Goal: Transaction & Acquisition: Purchase product/service

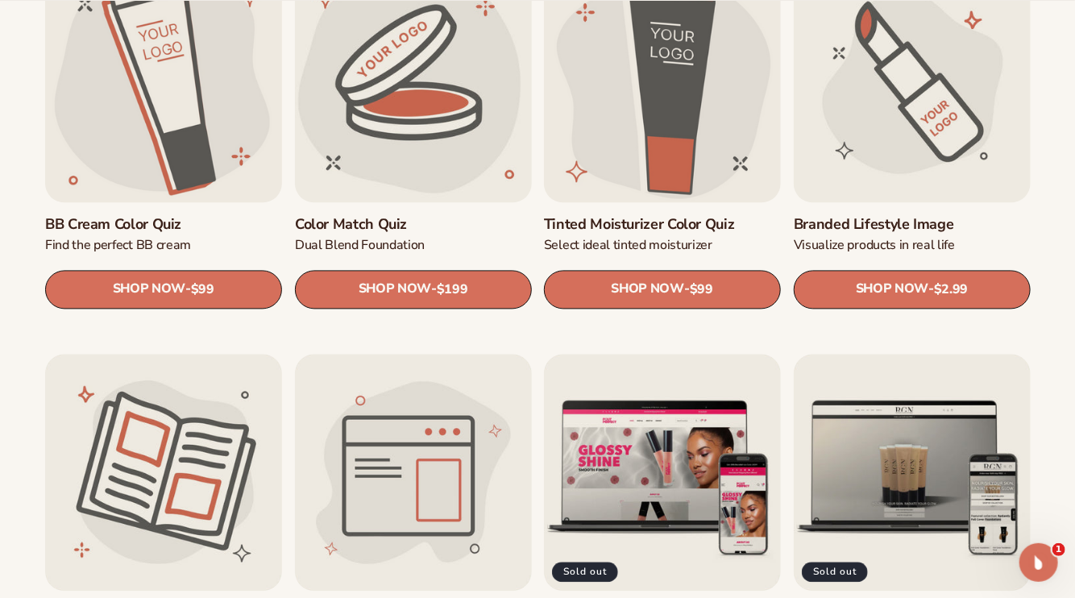
scroll to position [1370, 0]
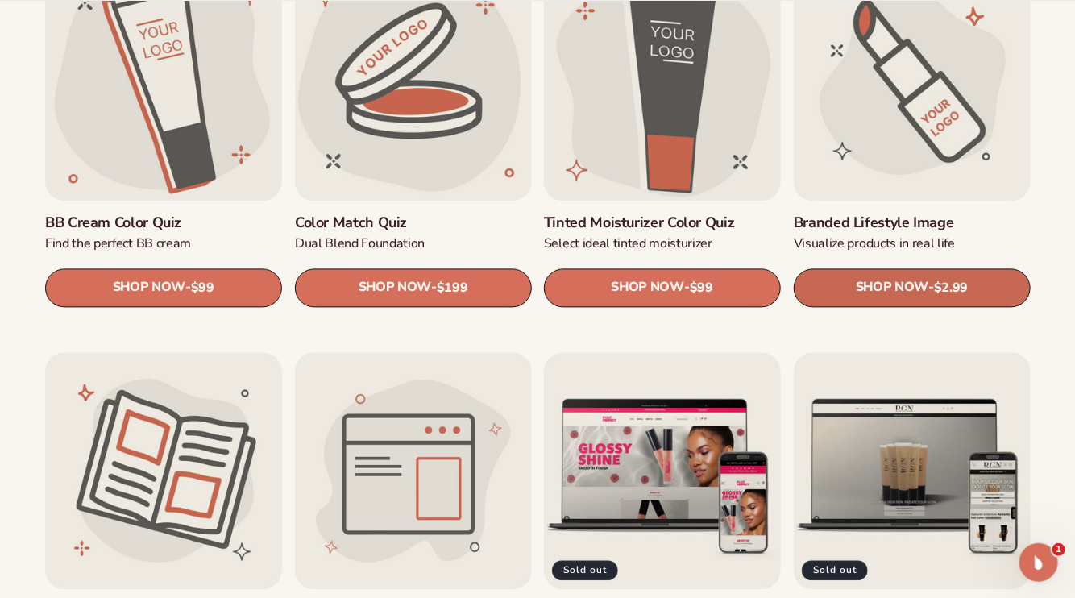
click at [916, 282] on span "SHOP NOW" at bounding box center [891, 287] width 73 height 15
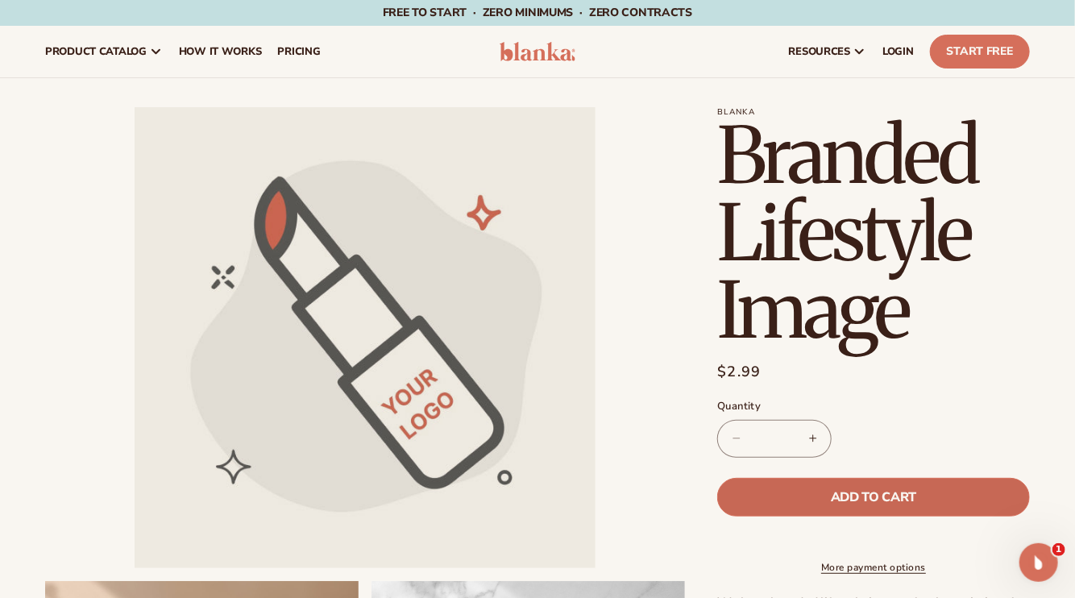
click at [943, 494] on button "Add to cart" at bounding box center [873, 497] width 313 height 39
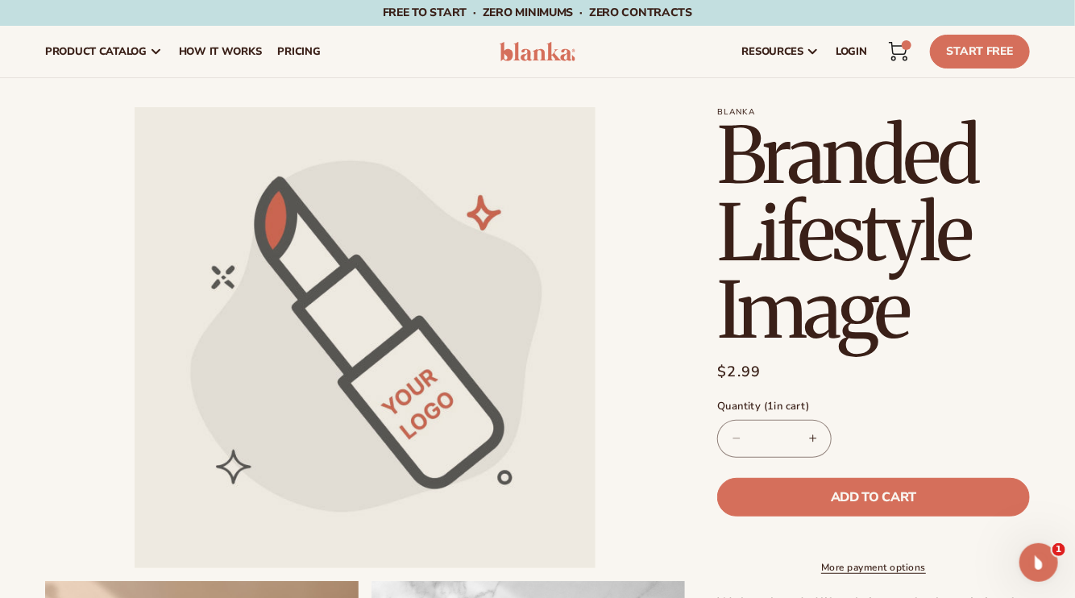
click at [903, 49] on icon at bounding box center [898, 51] width 19 height 19
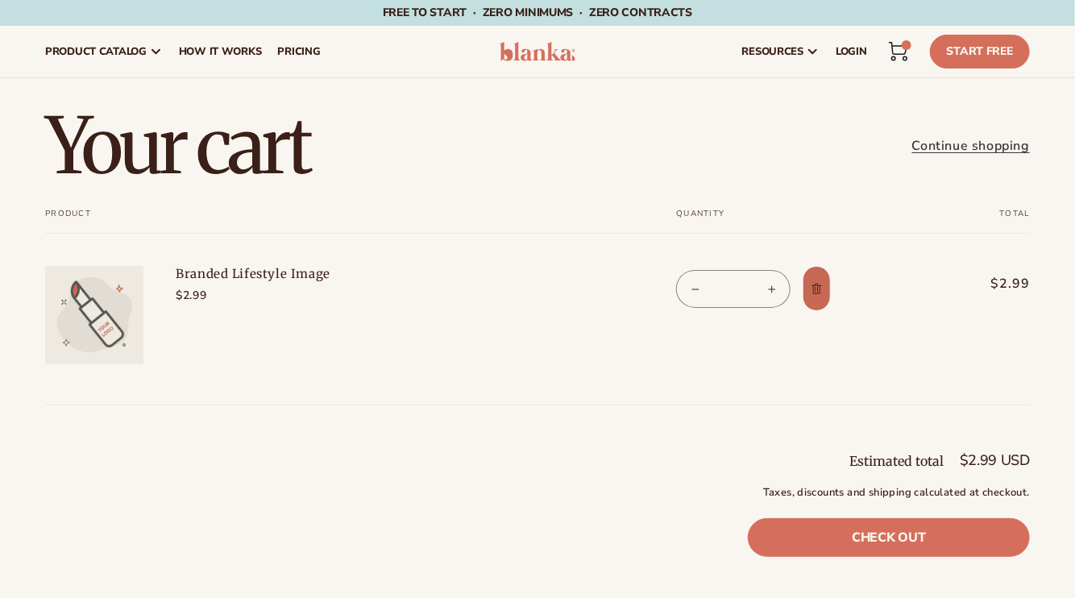
click at [819, 293] on icon "Remove Branded Lifestyle Image" at bounding box center [817, 289] width 12 height 12
click at [819, 293] on form "Your cart Product Total Quantity Total Branded Lifestyle Image $2.99 $2.99 *" at bounding box center [537, 307] width 985 height 197
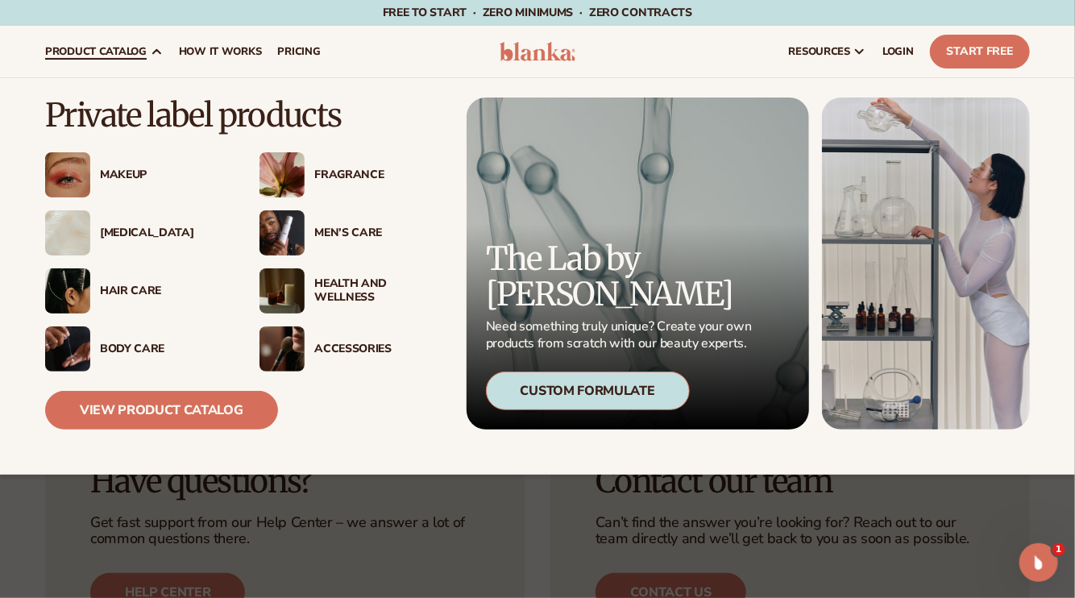
click at [95, 46] on span "product catalog" at bounding box center [96, 51] width 102 height 13
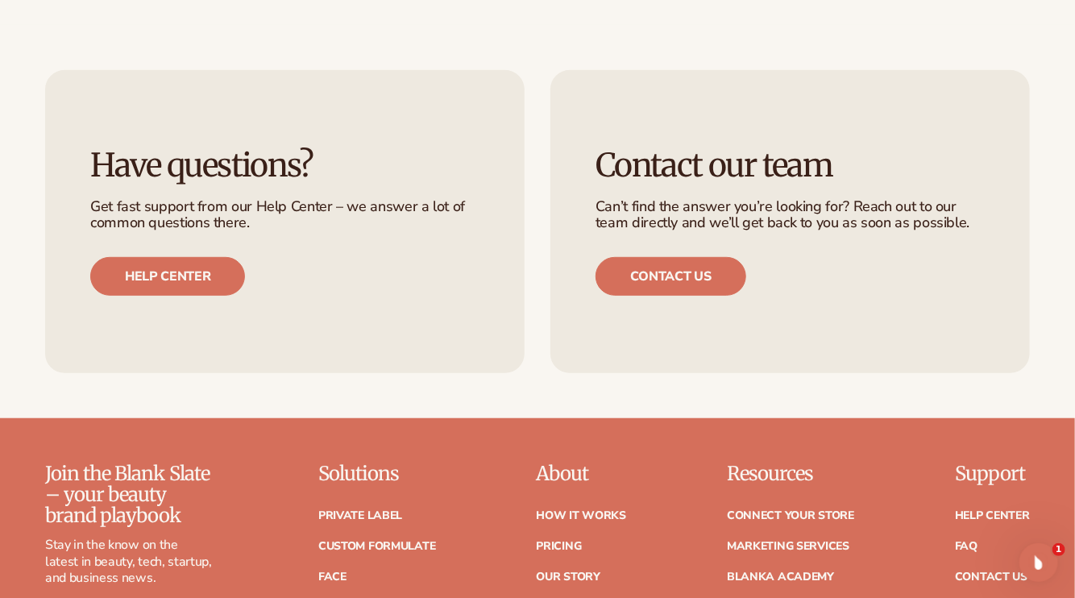
scroll to position [564, 0]
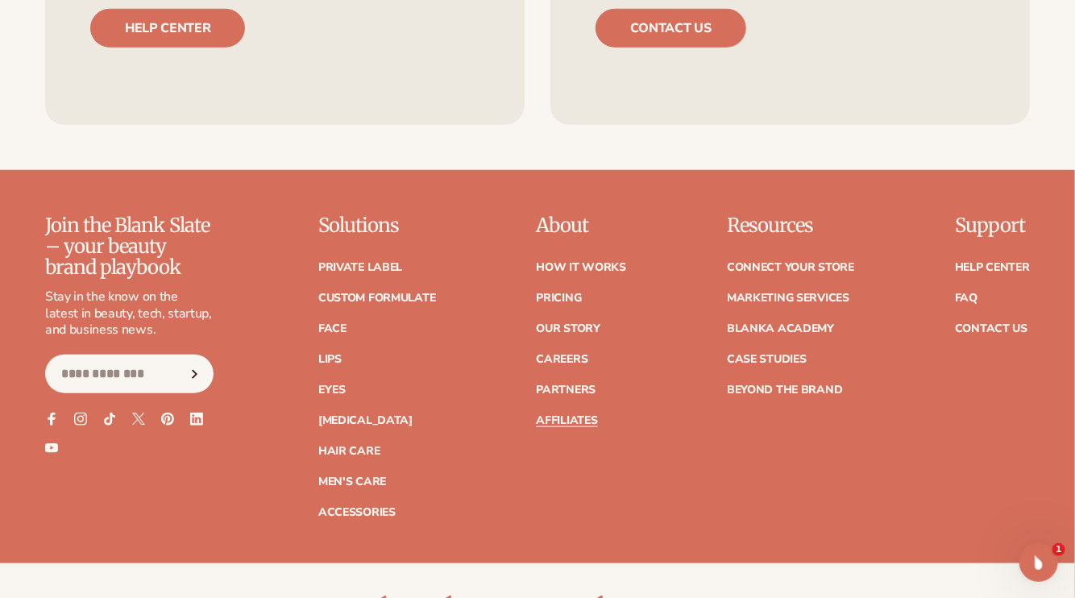
click at [586, 422] on link "Affiliates" at bounding box center [566, 420] width 61 height 11
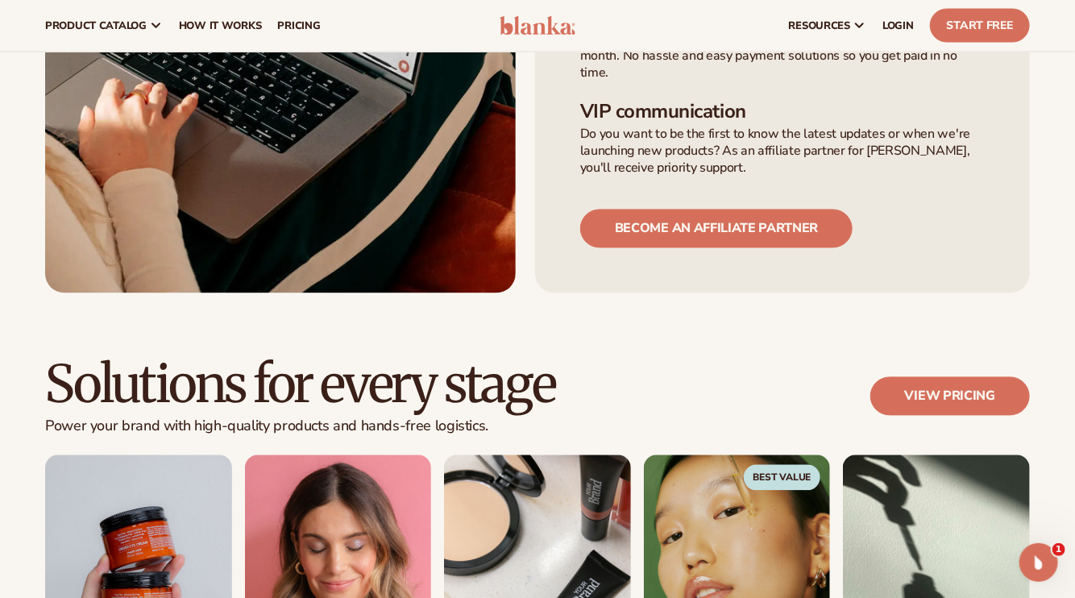
scroll to position [1209, 0]
